Goal: Task Accomplishment & Management: Manage account settings

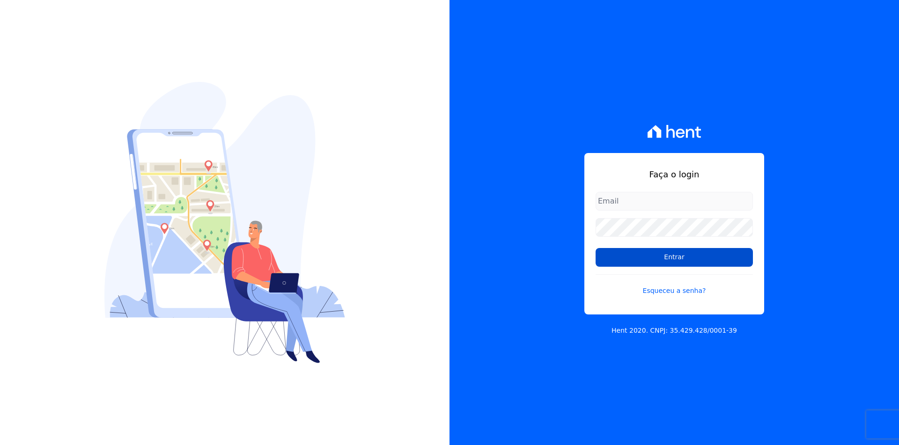
type input "[EMAIL_ADDRESS][DOMAIN_NAME]"
click at [636, 255] on input "Entrar" at bounding box center [674, 257] width 157 height 19
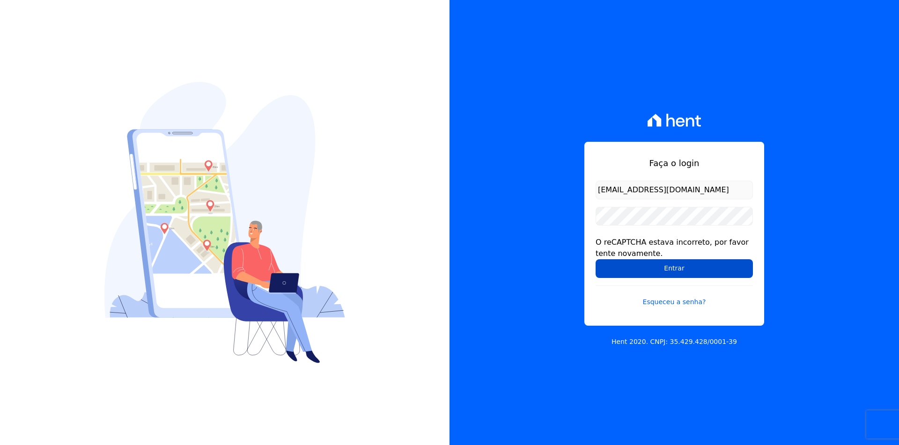
click at [635, 265] on input "Entrar" at bounding box center [674, 268] width 157 height 19
click at [634, 267] on input "Entrar" at bounding box center [674, 268] width 157 height 19
click at [632, 269] on input "Entrar" at bounding box center [674, 268] width 157 height 19
drag, startPoint x: 0, startPoint y: 0, endPoint x: 633, endPoint y: 269, distance: 687.9
click at [633, 269] on input "Entrar" at bounding box center [674, 268] width 157 height 19
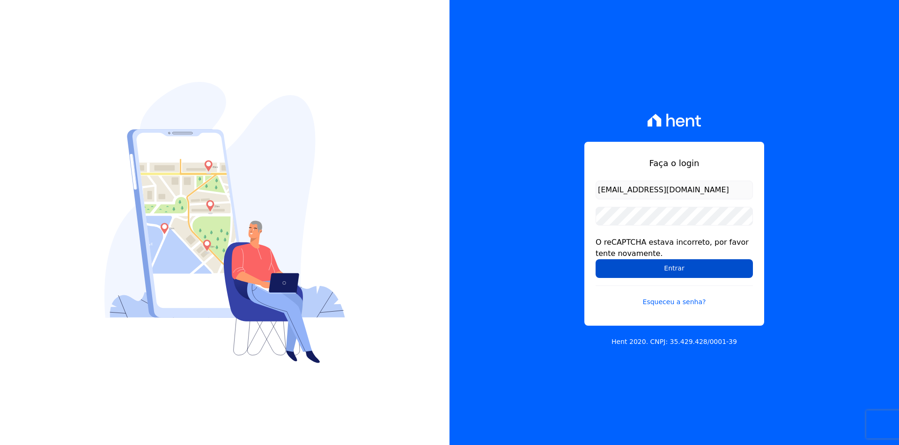
drag, startPoint x: 0, startPoint y: 0, endPoint x: 633, endPoint y: 269, distance: 687.9
click at [633, 269] on input "Entrar" at bounding box center [674, 268] width 157 height 19
drag, startPoint x: 0, startPoint y: 0, endPoint x: 633, endPoint y: 269, distance: 687.7
click at [633, 269] on input "Entrar" at bounding box center [674, 268] width 157 height 19
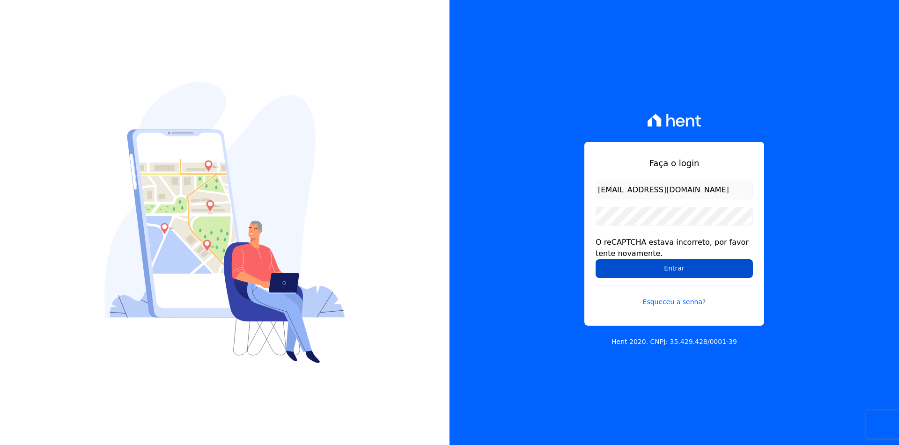
drag, startPoint x: 0, startPoint y: 0, endPoint x: 633, endPoint y: 269, distance: 687.7
click at [633, 269] on input "Entrar" at bounding box center [674, 268] width 157 height 19
drag, startPoint x: 0, startPoint y: 0, endPoint x: 633, endPoint y: 268, distance: 687.5
click at [633, 268] on input "Entrar" at bounding box center [674, 268] width 157 height 19
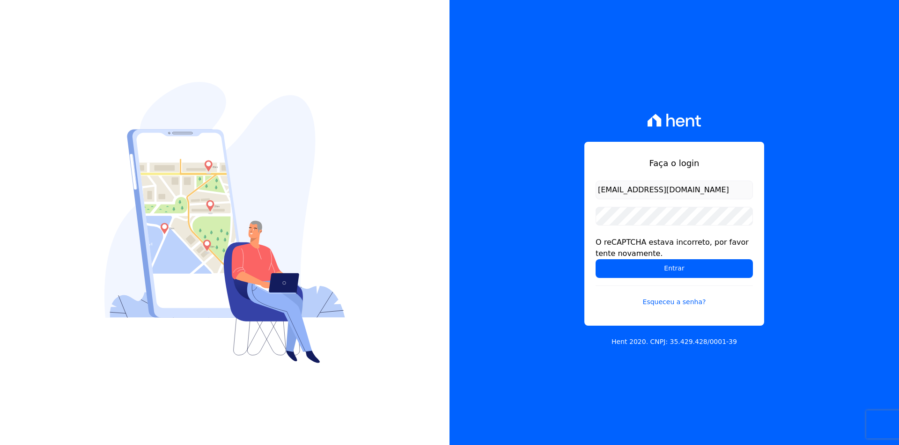
click at [633, 268] on input "Entrar" at bounding box center [674, 268] width 157 height 19
drag, startPoint x: 0, startPoint y: 0, endPoint x: 632, endPoint y: 268, distance: 686.4
click at [632, 268] on input "Entrar" at bounding box center [674, 268] width 157 height 19
